Goal: Information Seeking & Learning: Learn about a topic

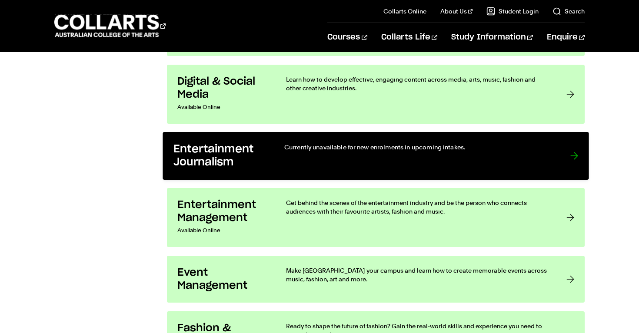
scroll to position [842, 0]
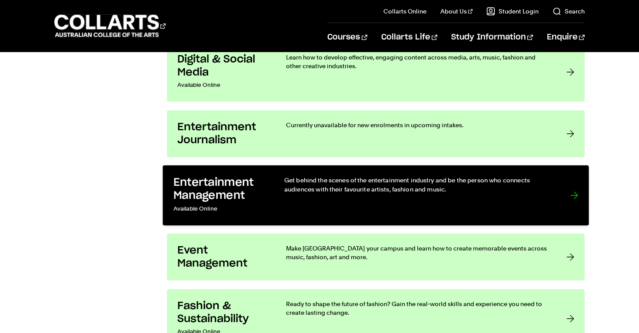
click at [291, 176] on link "Entertainment Management Available Online Get behind the scenes of the entertai…" at bounding box center [376, 196] width 426 height 60
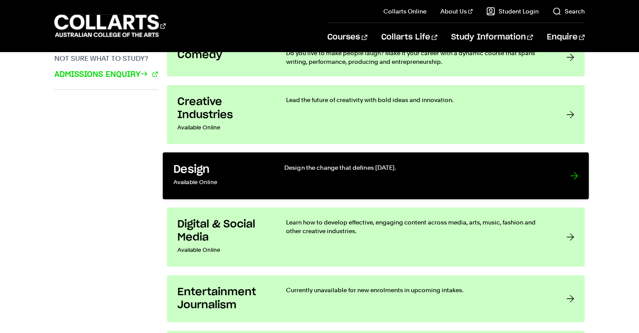
scroll to position [702, 0]
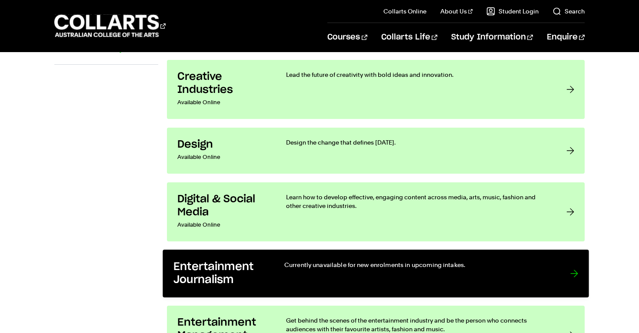
click at [228, 256] on link "Entertainment Journalism Currently unavailable for new enrolments in upcoming i…" at bounding box center [376, 274] width 426 height 48
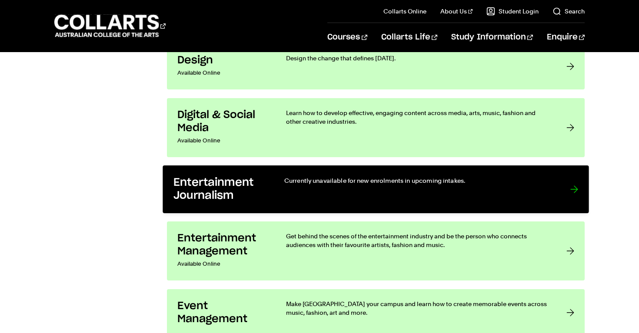
scroll to position [810, 0]
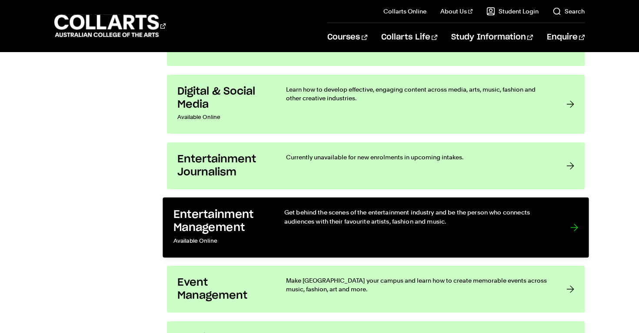
click at [232, 225] on h3 "Entertainment Management" at bounding box center [219, 221] width 93 height 27
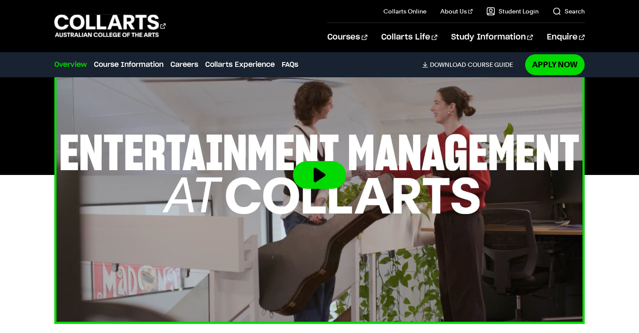
scroll to position [308, 0]
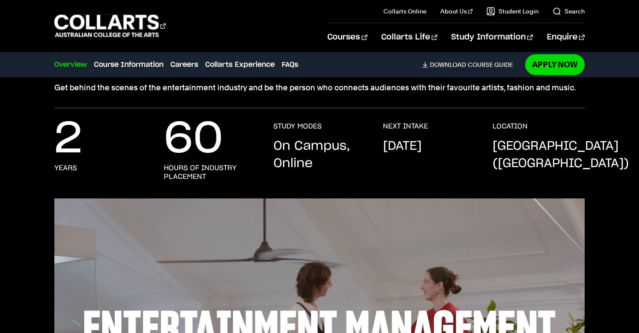
scroll to position [138, 0]
